Goal: Check status

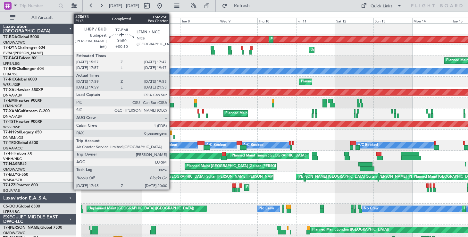
click at [172, 105] on div at bounding box center [172, 105] width 4 height 4
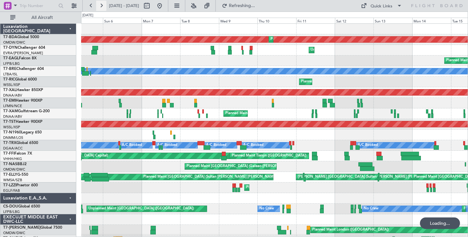
click at [103, 6] on button at bounding box center [101, 6] width 10 height 10
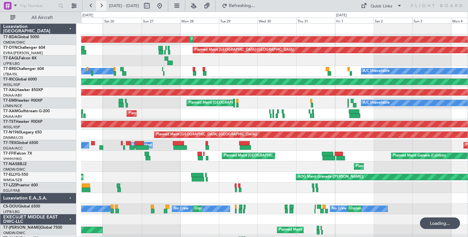
click at [103, 6] on button at bounding box center [101, 6] width 10 height 10
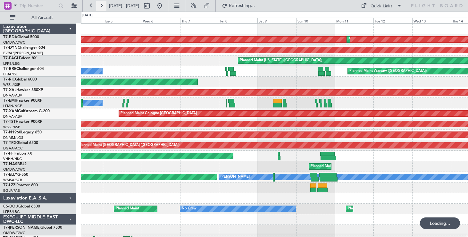
click at [103, 6] on button at bounding box center [101, 6] width 10 height 10
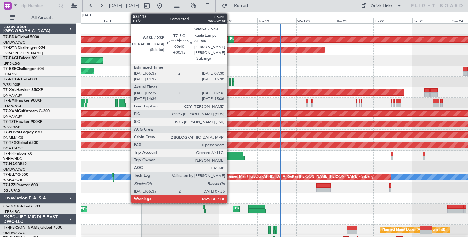
click at [230, 80] on div at bounding box center [230, 80] width 2 height 4
click at [229, 80] on div at bounding box center [230, 80] width 2 height 4
